Goal: Information Seeking & Learning: Learn about a topic

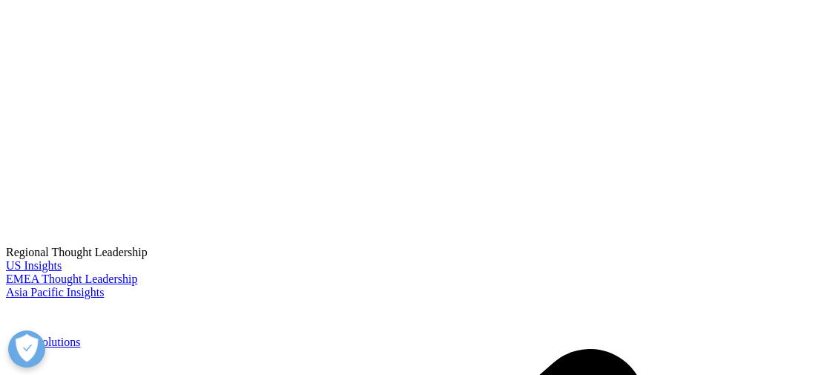
scroll to position [519, 0]
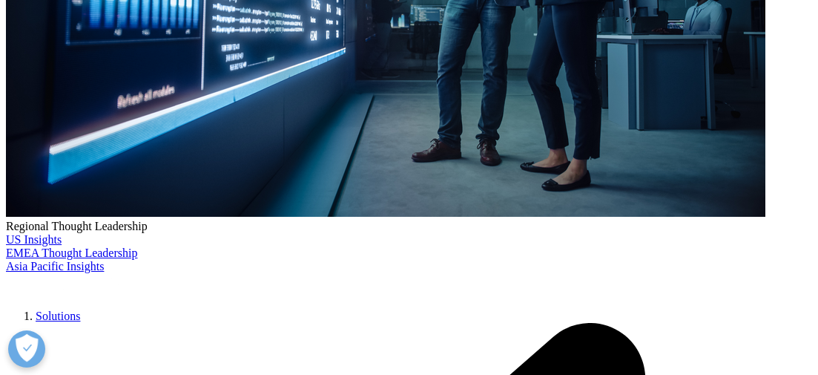
drag, startPoint x: 175, startPoint y: 171, endPoint x: 289, endPoint y: 173, distance: 113.5
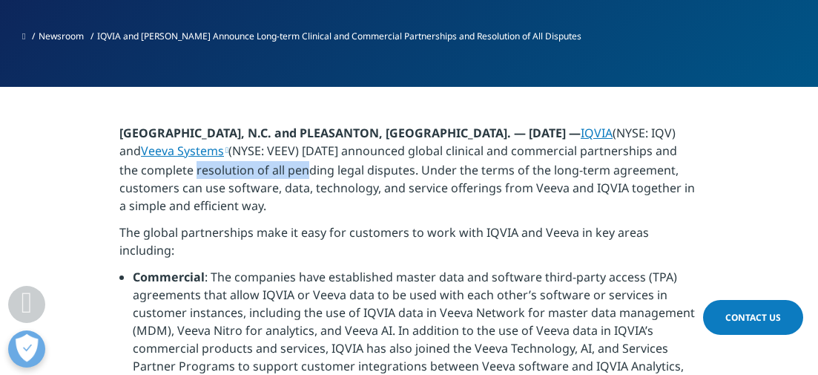
click at [289, 173] on p "[GEOGRAPHIC_DATA], N.C. and PLEASANTON, [GEOGRAPHIC_DATA]. — [DATE] — IQVIA (NY…" at bounding box center [408, 173] width 579 height 99
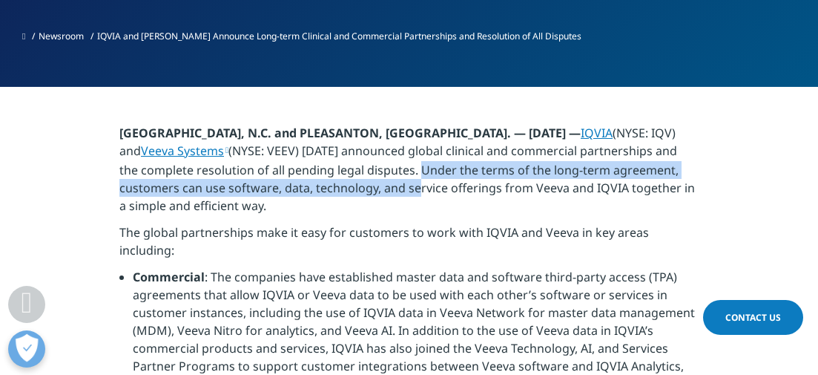
drag, startPoint x: 417, startPoint y: 169, endPoint x: 419, endPoint y: 184, distance: 15.0
click at [419, 184] on p "[GEOGRAPHIC_DATA], N.C. and PLEASANTON, [GEOGRAPHIC_DATA]. — [DATE] — IQVIA (NY…" at bounding box center [408, 173] width 579 height 99
click at [334, 187] on p "[GEOGRAPHIC_DATA], N.C. and PLEASANTON, [GEOGRAPHIC_DATA]. — [DATE] — IQVIA (NY…" at bounding box center [408, 173] width 579 height 99
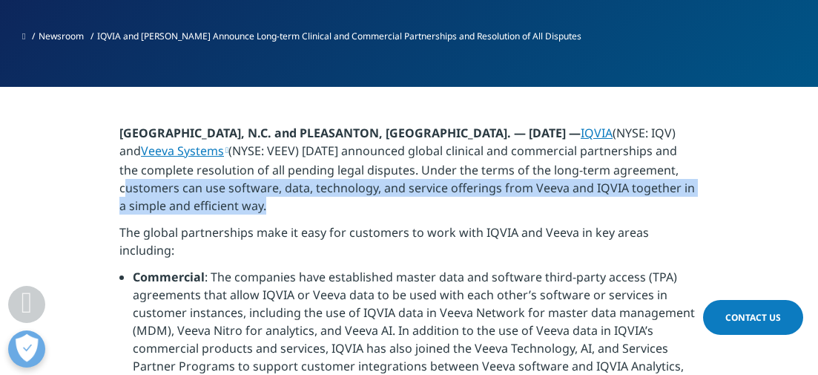
drag, startPoint x: 132, startPoint y: 191, endPoint x: 662, endPoint y: 202, distance: 530.4
click at [662, 202] on p "[GEOGRAPHIC_DATA], N.C. and PLEASANTON, [GEOGRAPHIC_DATA]. — [DATE] — IQVIA (NY…" at bounding box center [408, 173] width 579 height 99
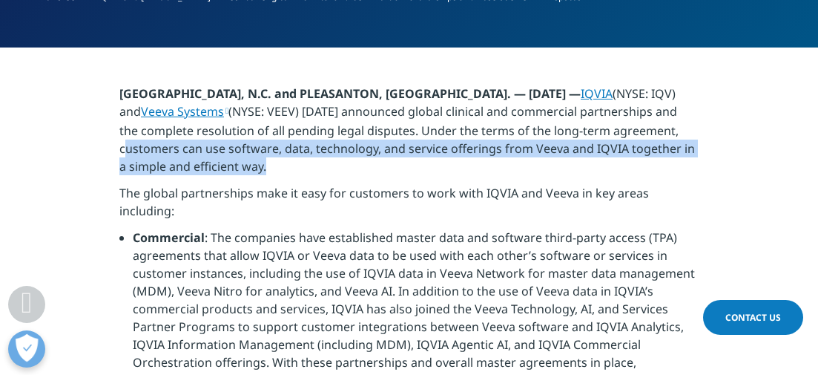
scroll to position [593, 0]
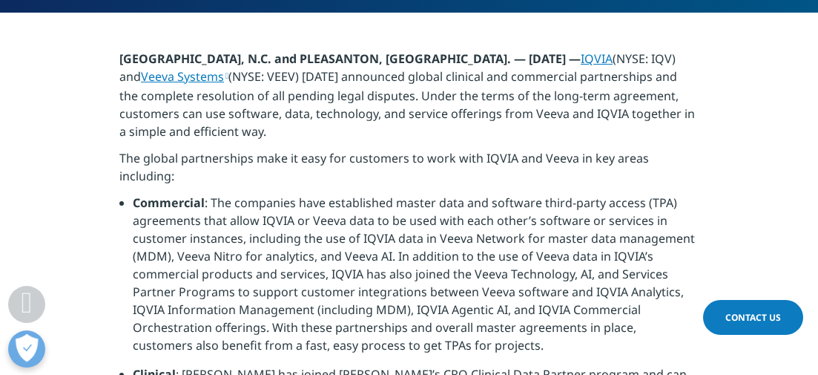
click at [463, 221] on li "Commercial : The companies have established master data and software third-part…" at bounding box center [416, 279] width 566 height 171
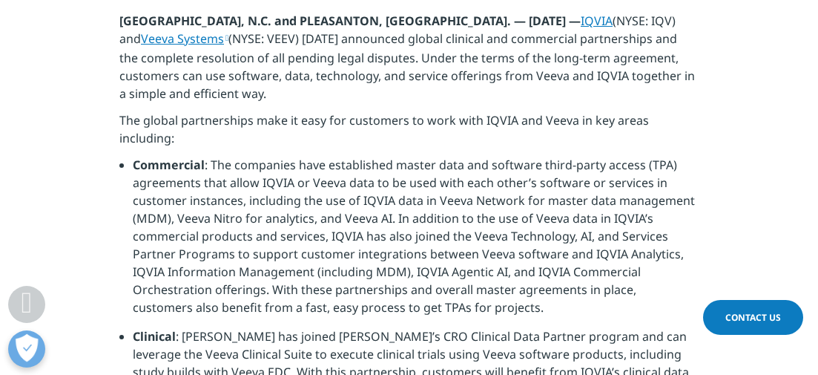
scroll to position [667, 0]
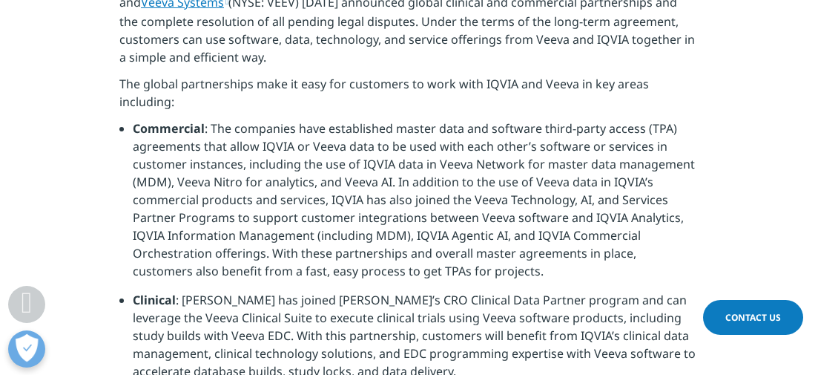
click at [357, 133] on li "Commercial : The companies have established master data and software third-part…" at bounding box center [416, 204] width 566 height 171
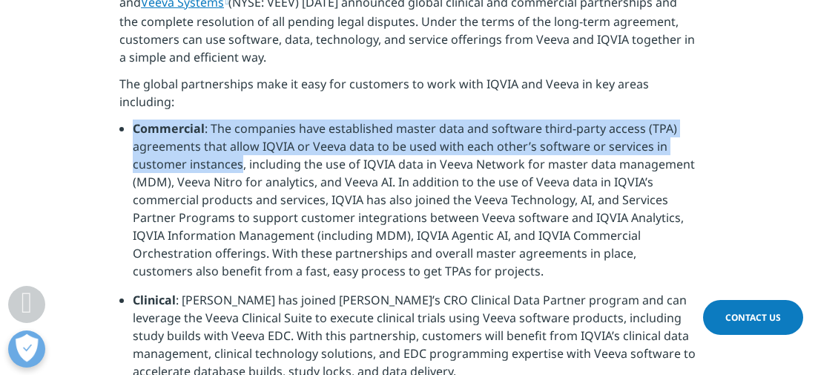
drag, startPoint x: 132, startPoint y: 130, endPoint x: 240, endPoint y: 168, distance: 114.7
click at [240, 168] on ul "Commercial : The companies have established master data and software third-part…" at bounding box center [408, 254] width 579 height 271
copy li "Commercial : The companies have established master data and software third-part…"
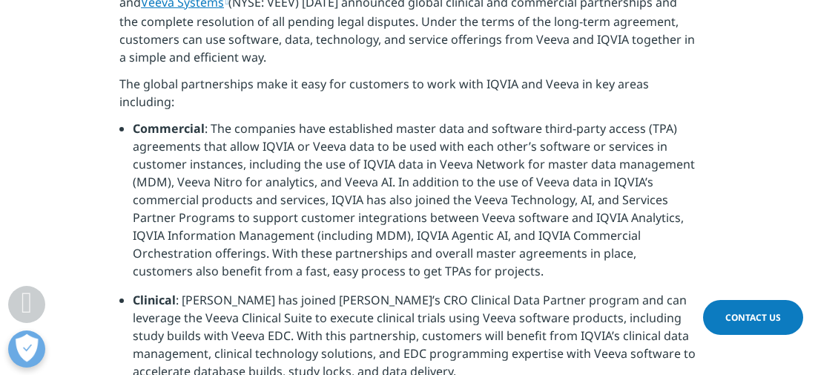
click at [574, 256] on li "Commercial : The companies have established master data and software third-part…" at bounding box center [416, 204] width 566 height 171
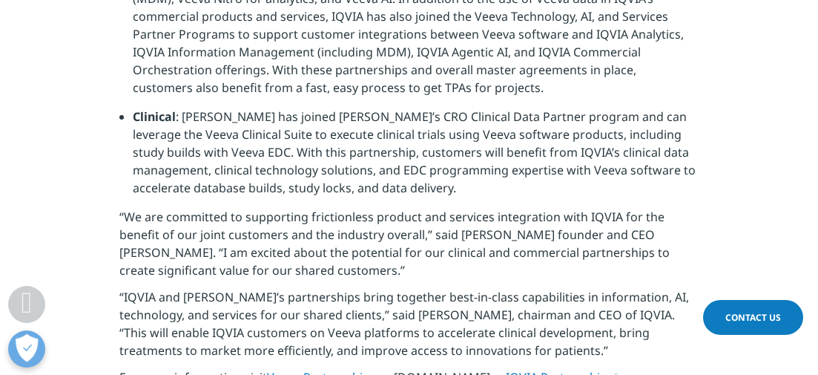
scroll to position [816, 0]
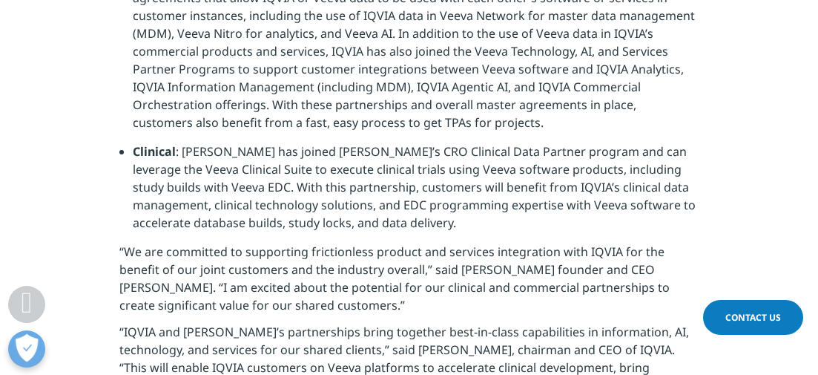
click at [132, 148] on ul "Commercial : The companies have established master data and software third-part…" at bounding box center [408, 106] width 579 height 271
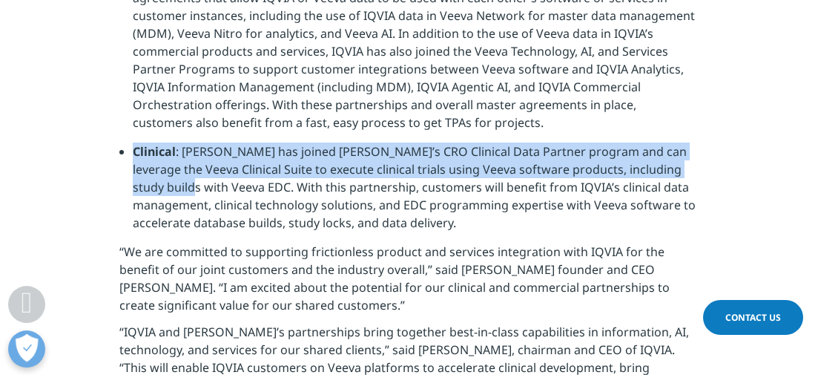
drag, startPoint x: 136, startPoint y: 152, endPoint x: 192, endPoint y: 188, distance: 66.7
click at [192, 188] on li "Clinical : [PERSON_NAME] has joined [PERSON_NAME]’s CRO Clinical Data Partner p…" at bounding box center [416, 192] width 566 height 100
copy li "Clinical : [PERSON_NAME] has joined [PERSON_NAME]’s CRO Clinical Data Partner p…"
click at [524, 171] on li "Clinical : [PERSON_NAME] has joined [PERSON_NAME]’s CRO Clinical Data Partner p…" at bounding box center [416, 192] width 566 height 100
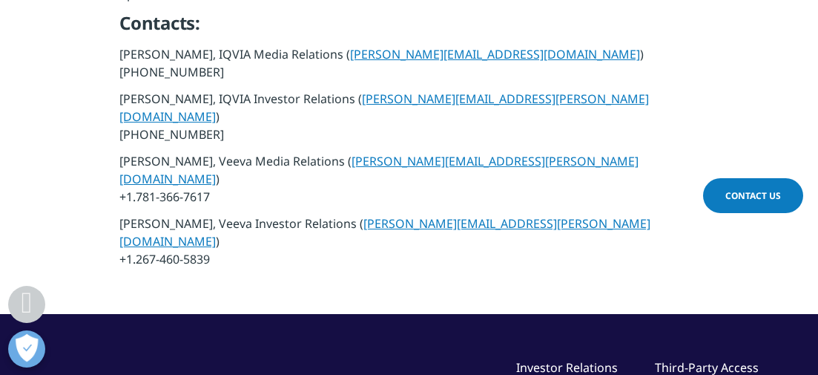
scroll to position [1928, 0]
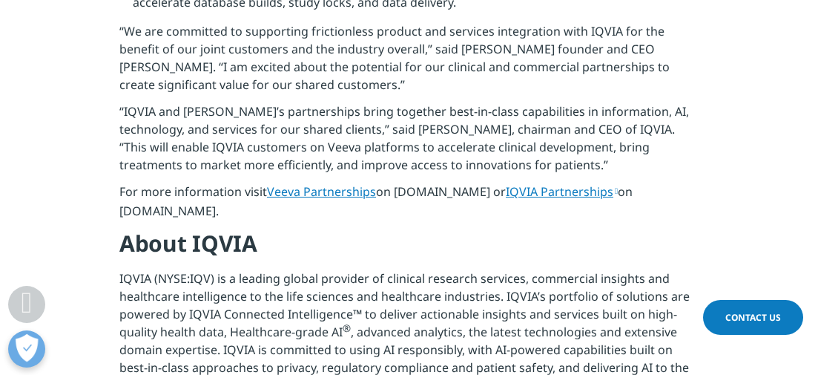
scroll to position [1112, 0]
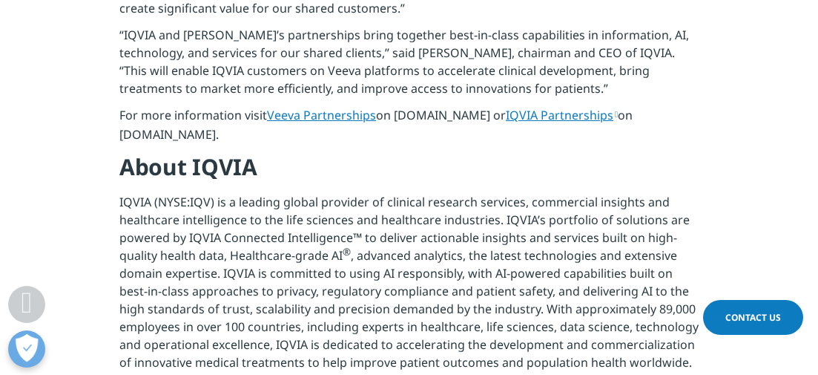
click at [663, 208] on p "IQVIA (NYSE:IQV) is a leading global provider of clinical research services, co…" at bounding box center [408, 286] width 579 height 187
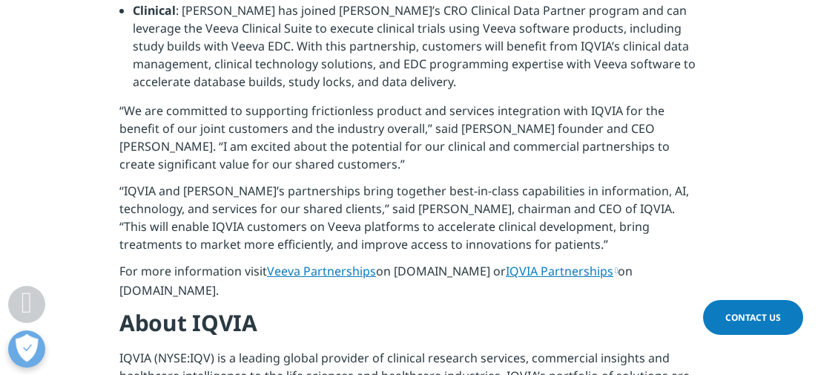
scroll to position [964, 0]
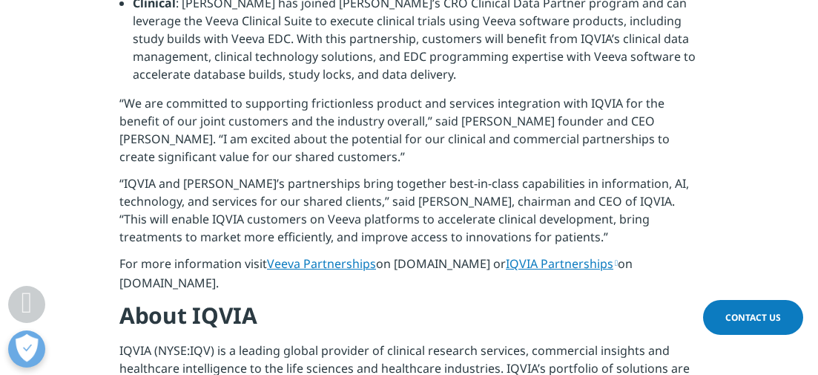
click at [355, 65] on li "Clinical : [PERSON_NAME] has joined [PERSON_NAME]’s CRO Clinical Data Partner p…" at bounding box center [416, 44] width 566 height 100
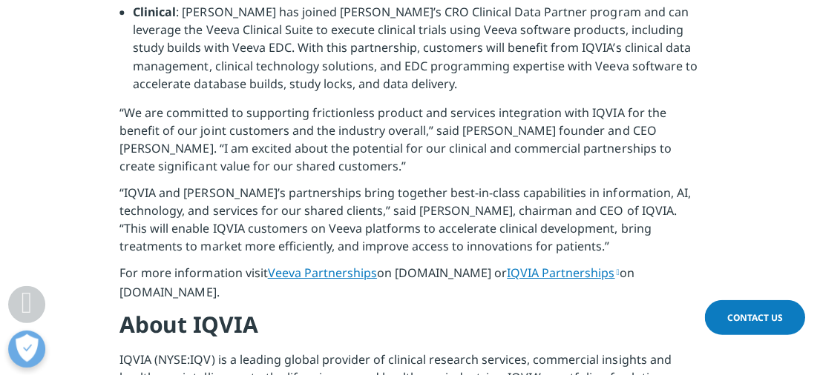
scroll to position [1038, 0]
